Goal: Transaction & Acquisition: Purchase product/service

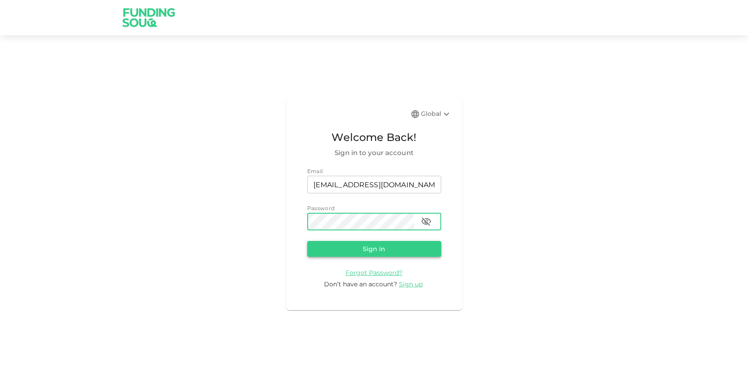
click at [383, 244] on button "Sign in" at bounding box center [374, 249] width 134 height 16
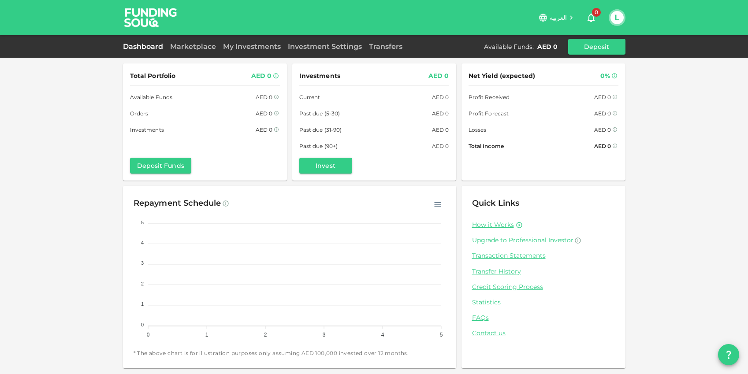
click at [183, 37] on div "Dashboard Marketplace My Investments Investment Settings Transfers Available Fu…" at bounding box center [374, 46] width 748 height 22
click at [185, 52] on div "Marketplace" at bounding box center [193, 46] width 53 height 11
click at [189, 47] on link "Marketplace" at bounding box center [193, 46] width 53 height 8
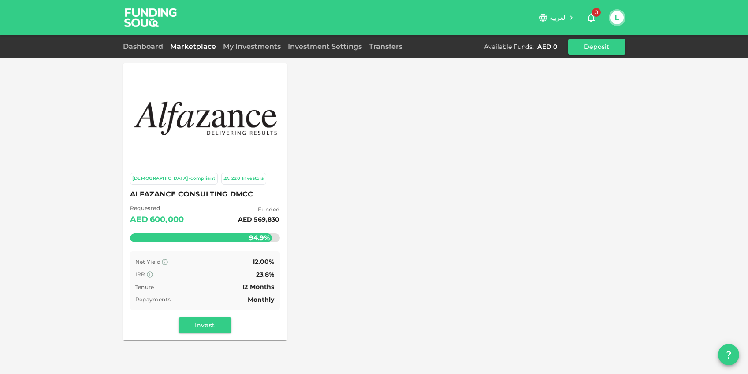
click at [229, 121] on img at bounding box center [205, 117] width 146 height 52
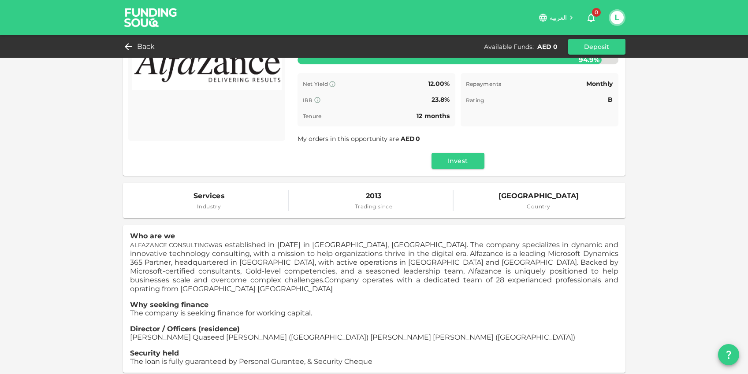
scroll to position [41, 0]
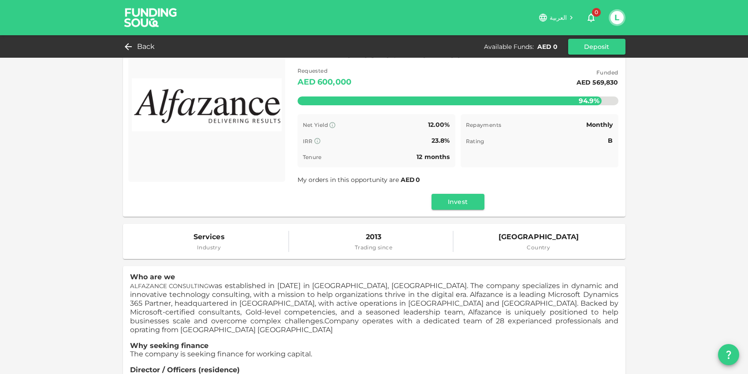
click at [149, 283] on span "ALFAZANCE CONSULTING" at bounding box center [169, 285] width 79 height 7
drag, startPoint x: 150, startPoint y: 283, endPoint x: 170, endPoint y: 282, distance: 19.9
click at [170, 282] on span "ALFAZANCE CONSULTING" at bounding box center [169, 285] width 79 height 7
